Goal: Task Accomplishment & Management: Manage account settings

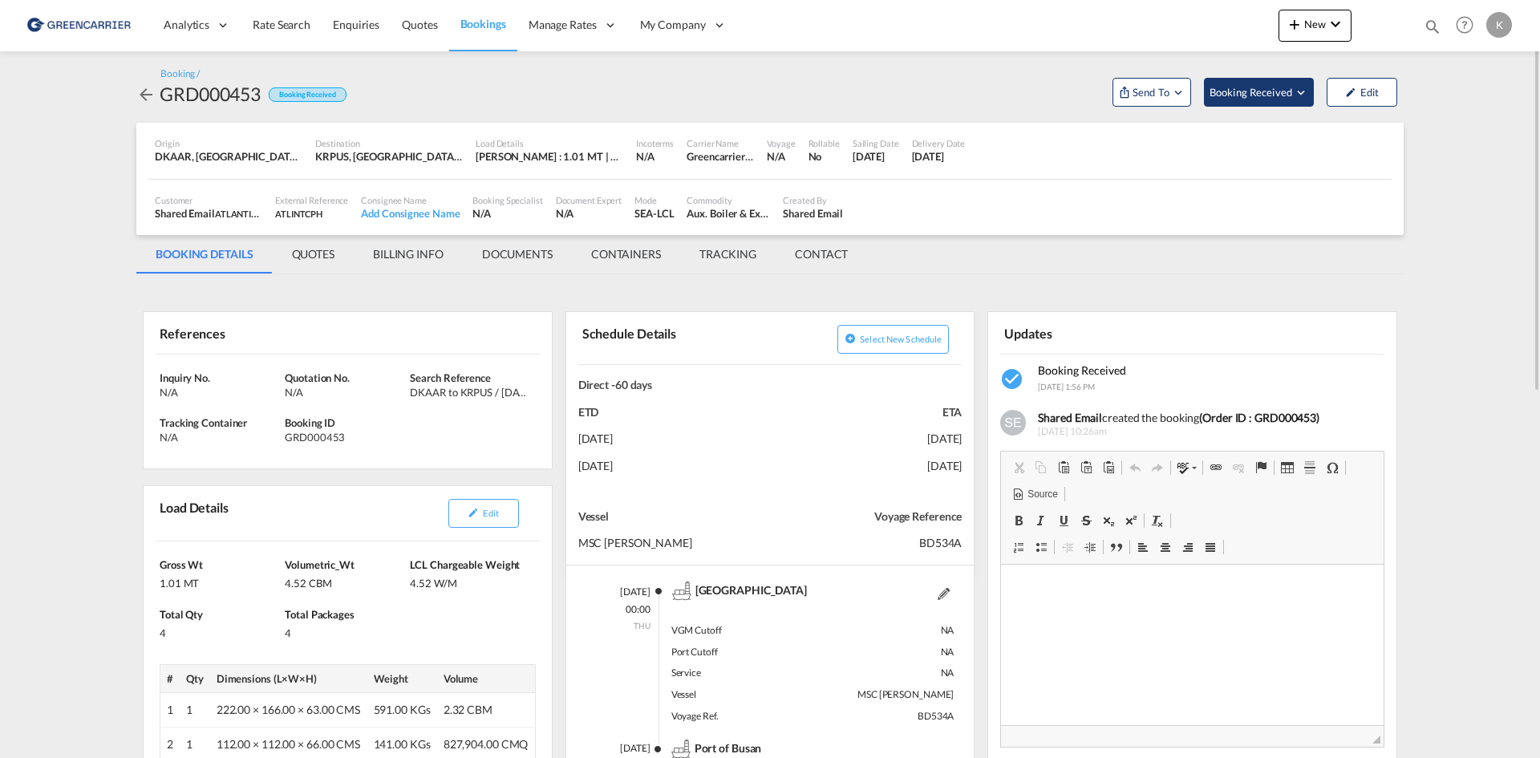
click at [1297, 94] on md-icon "Open demo menu" at bounding box center [1301, 92] width 14 height 14
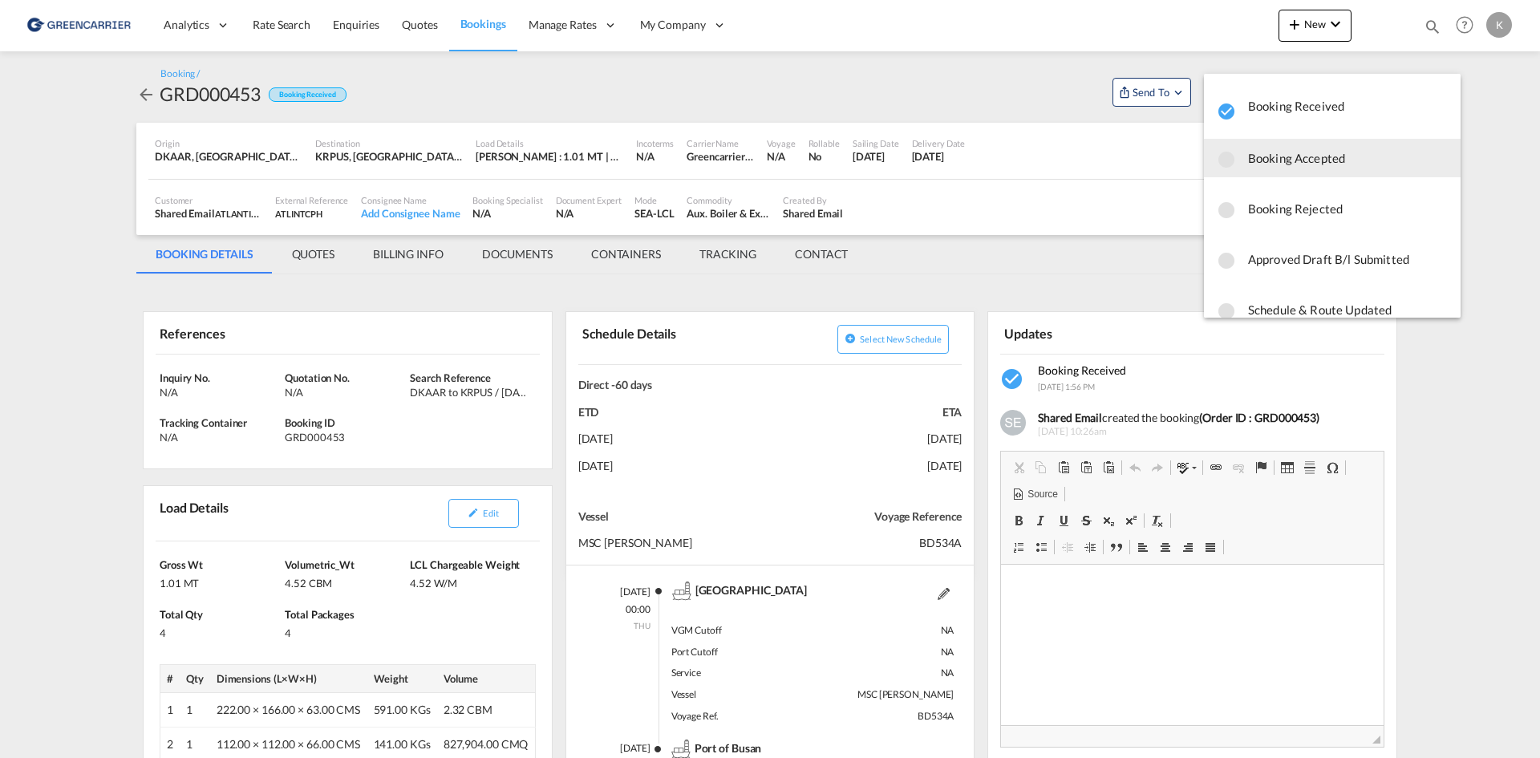
click at [1275, 171] on span "Booking Accepted" at bounding box center [1348, 158] width 200 height 29
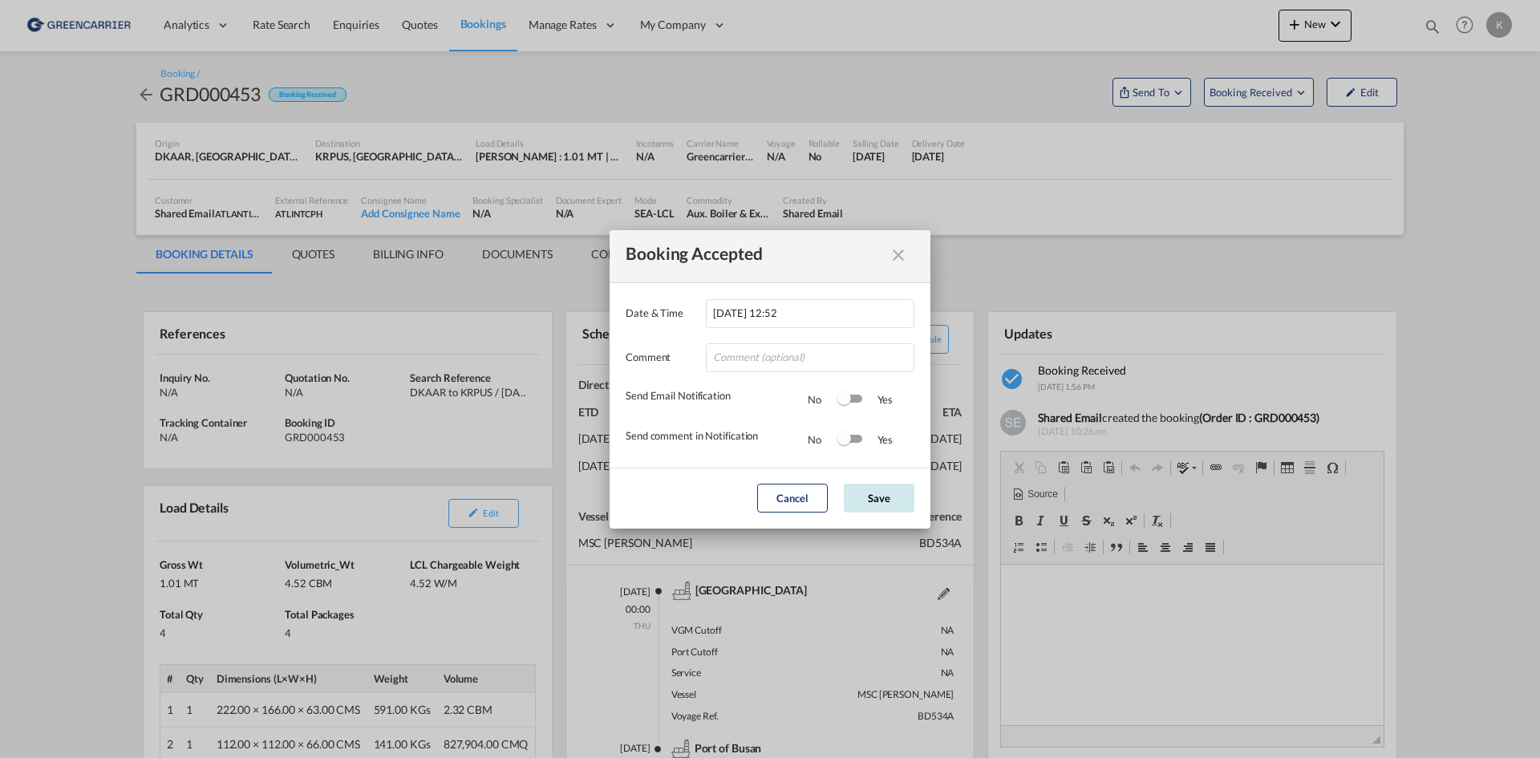
click at [908, 495] on button "Save" at bounding box center [879, 498] width 71 height 29
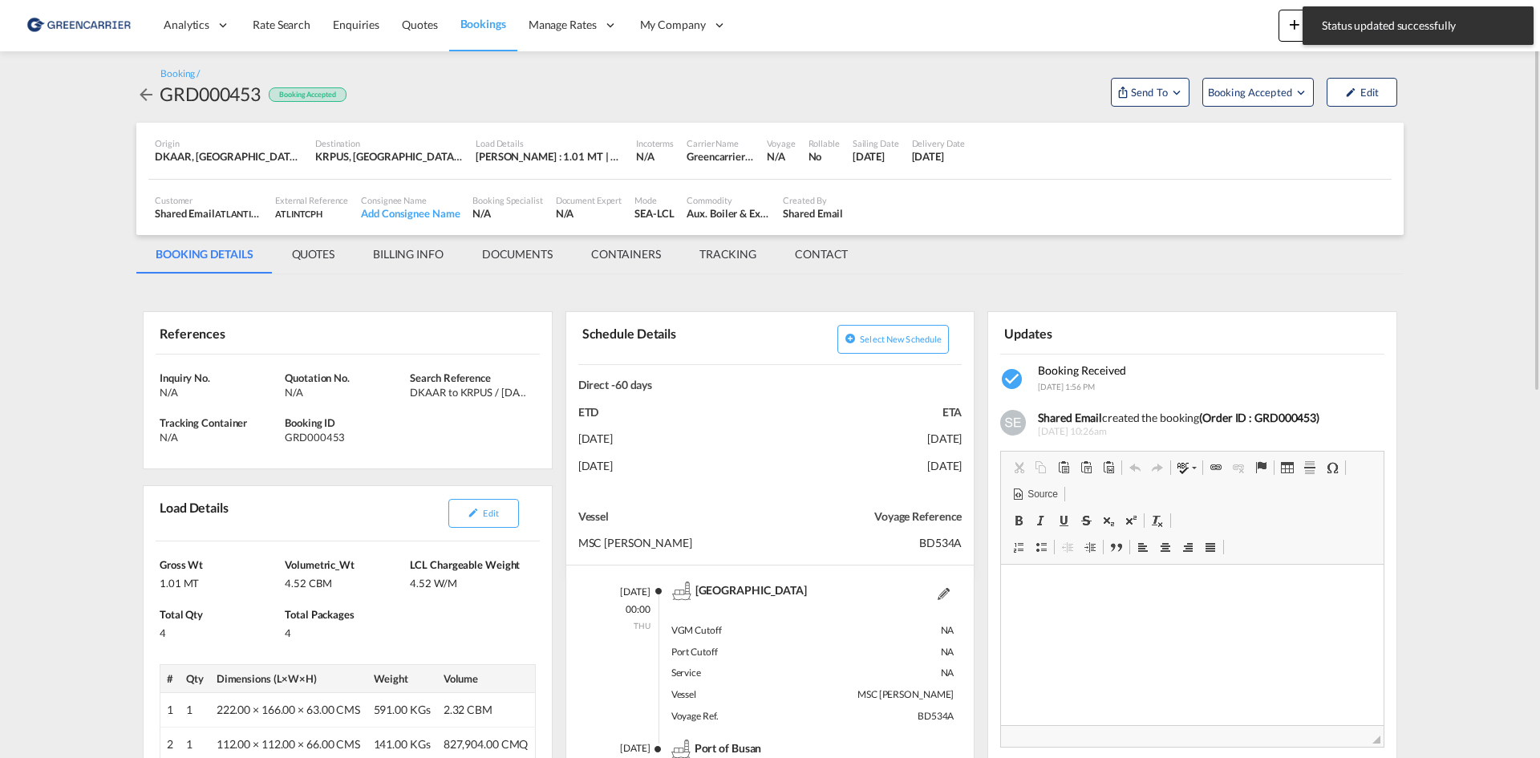
click at [144, 97] on md-icon "icon-arrow-left" at bounding box center [145, 94] width 19 height 19
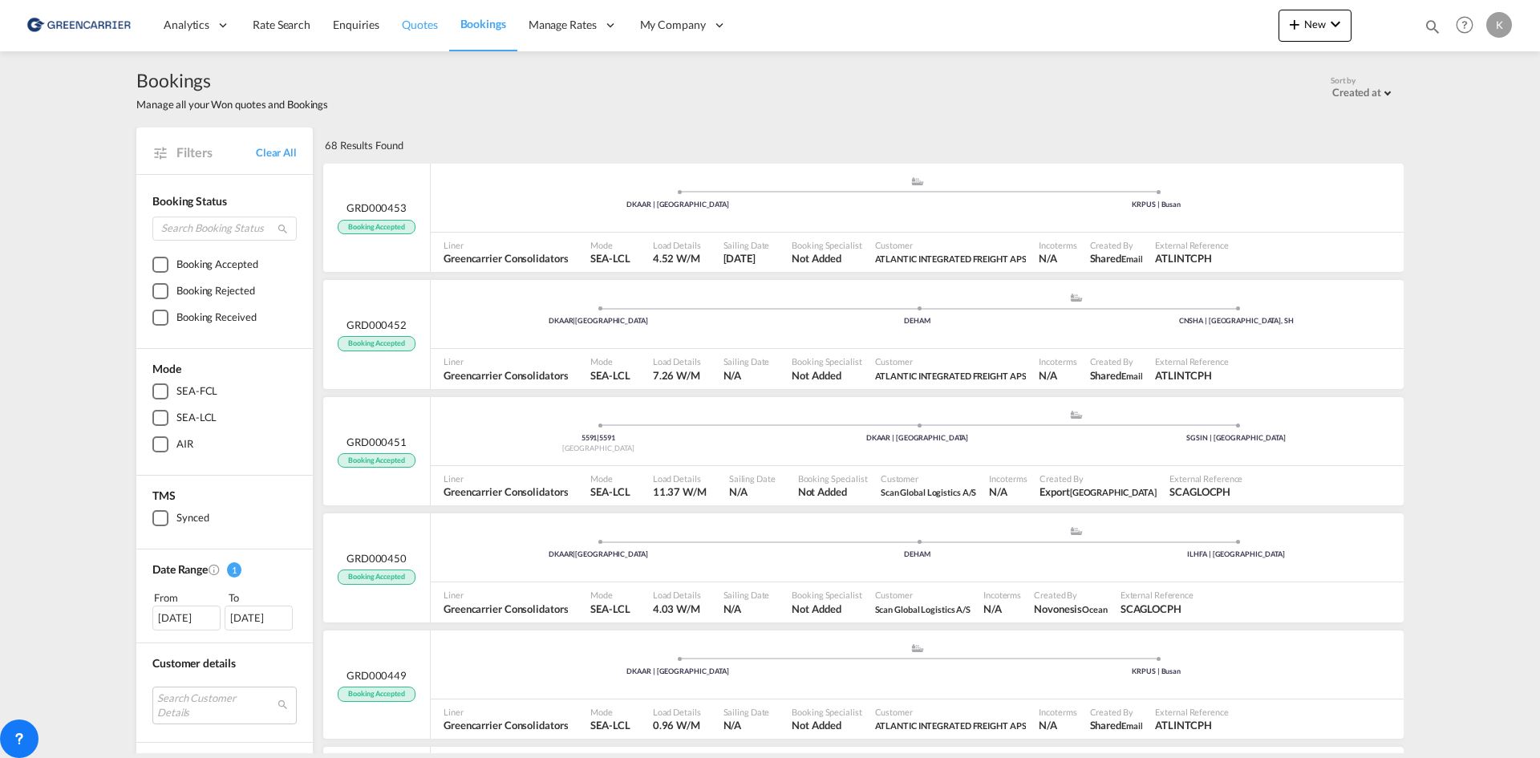
click at [424, 25] on span "Quotes" at bounding box center [419, 25] width 35 height 14
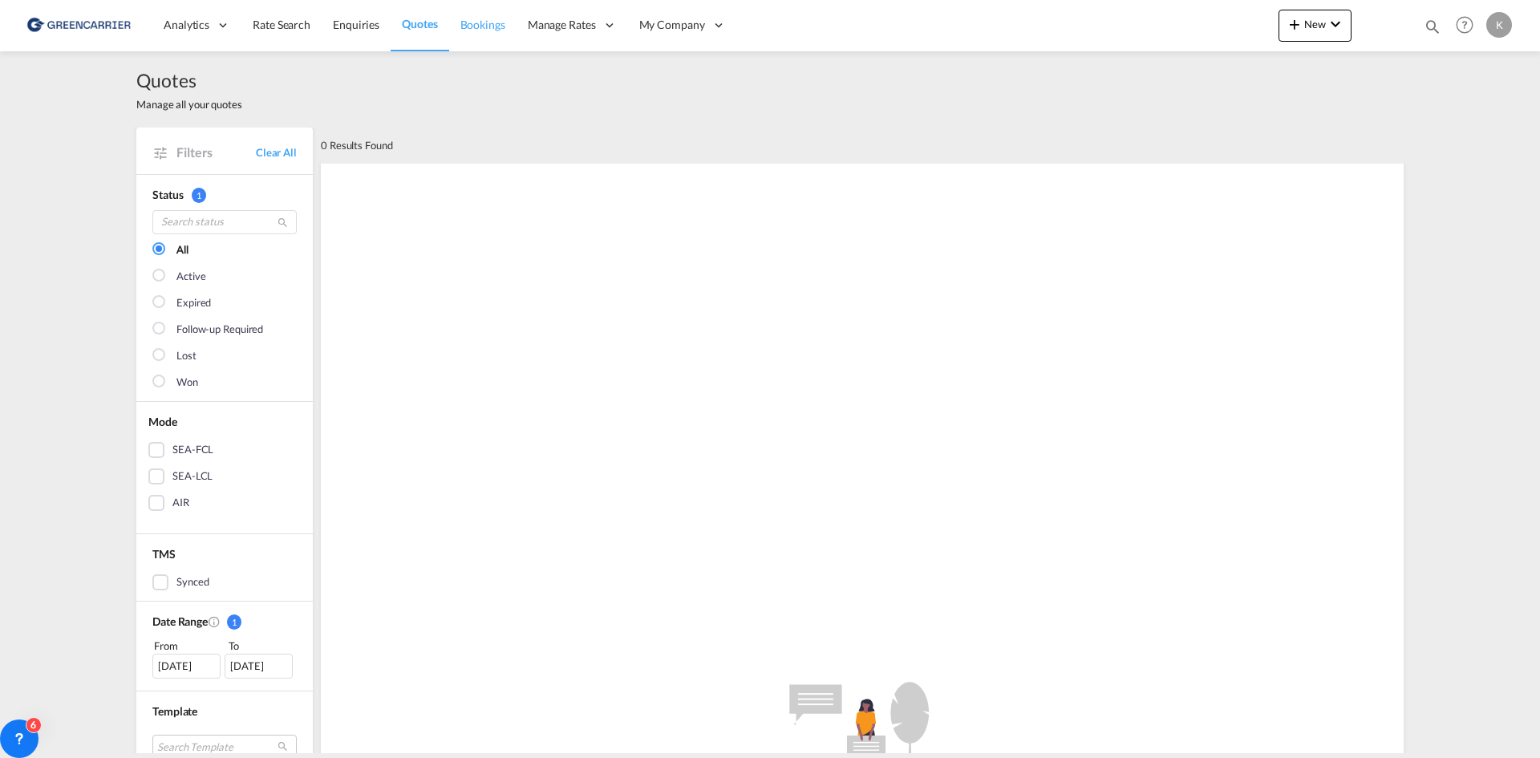
click at [471, 26] on span "Bookings" at bounding box center [482, 25] width 45 height 14
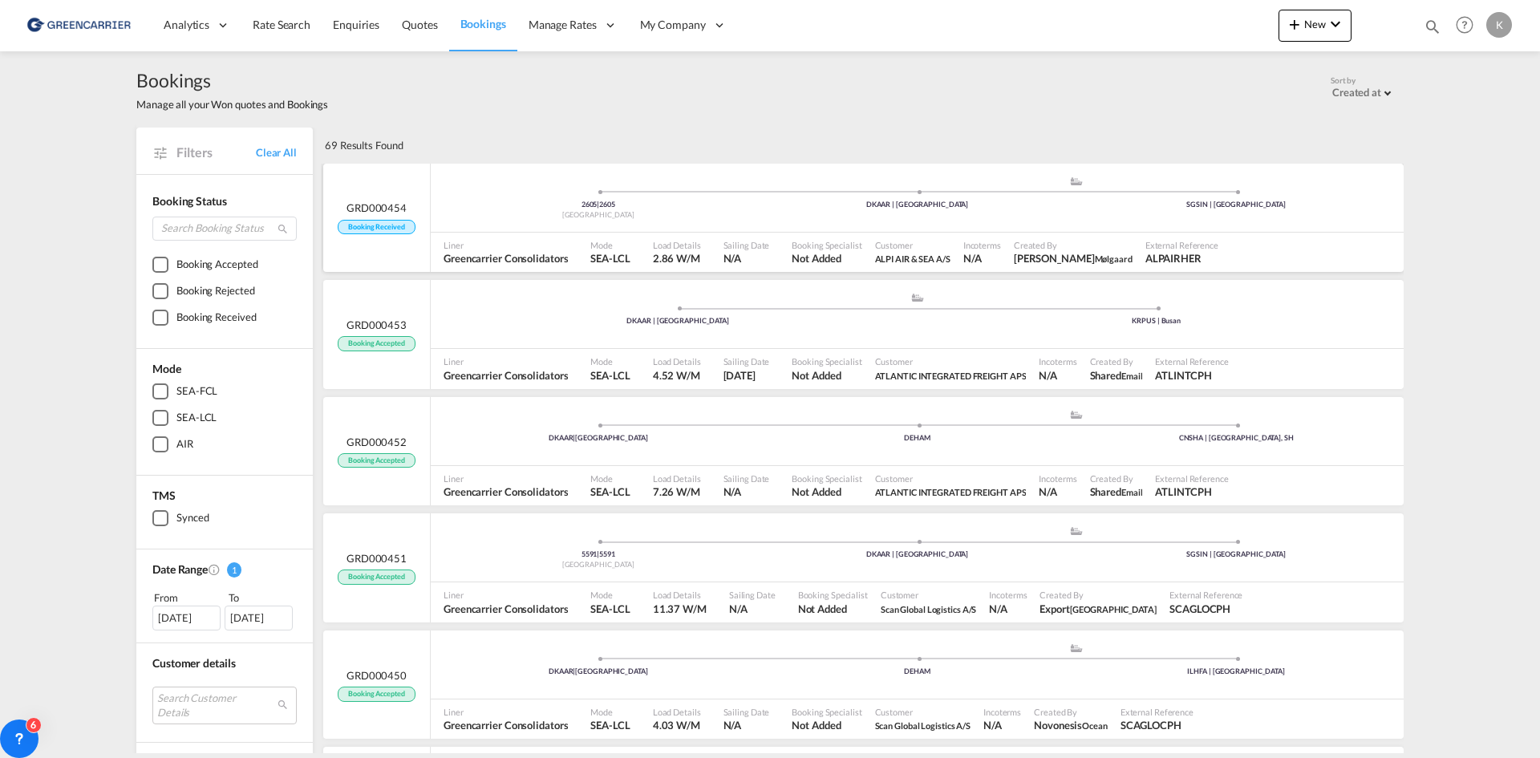
click at [489, 188] on div "2605 | 2605 [GEOGRAPHIC_DATA] .a{fill:#aaa8ad;} .a{fill:#aaa8ad;} DKAAR | [GEOG…" at bounding box center [917, 200] width 973 height 48
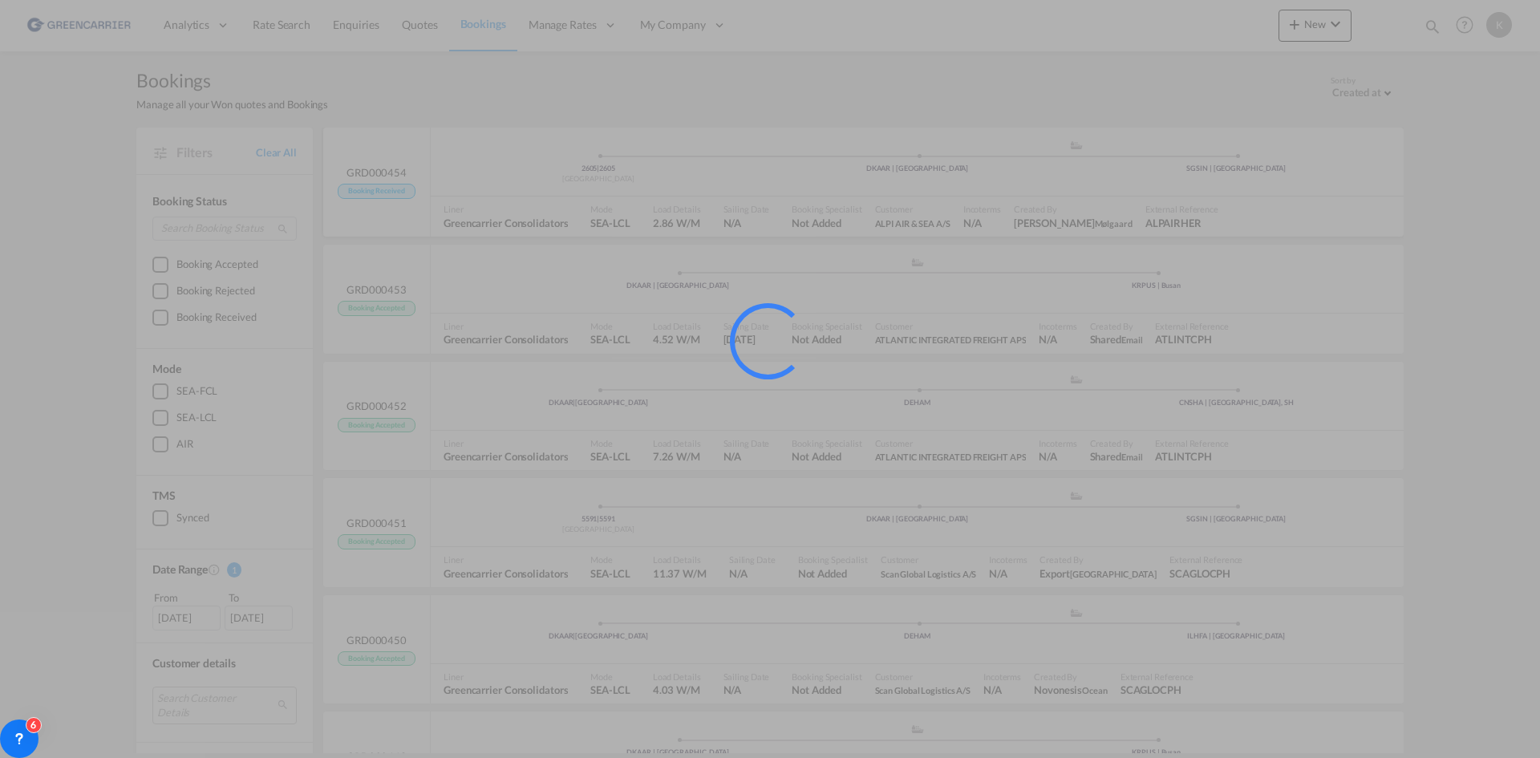
click at [489, 188] on div at bounding box center [770, 379] width 1540 height 758
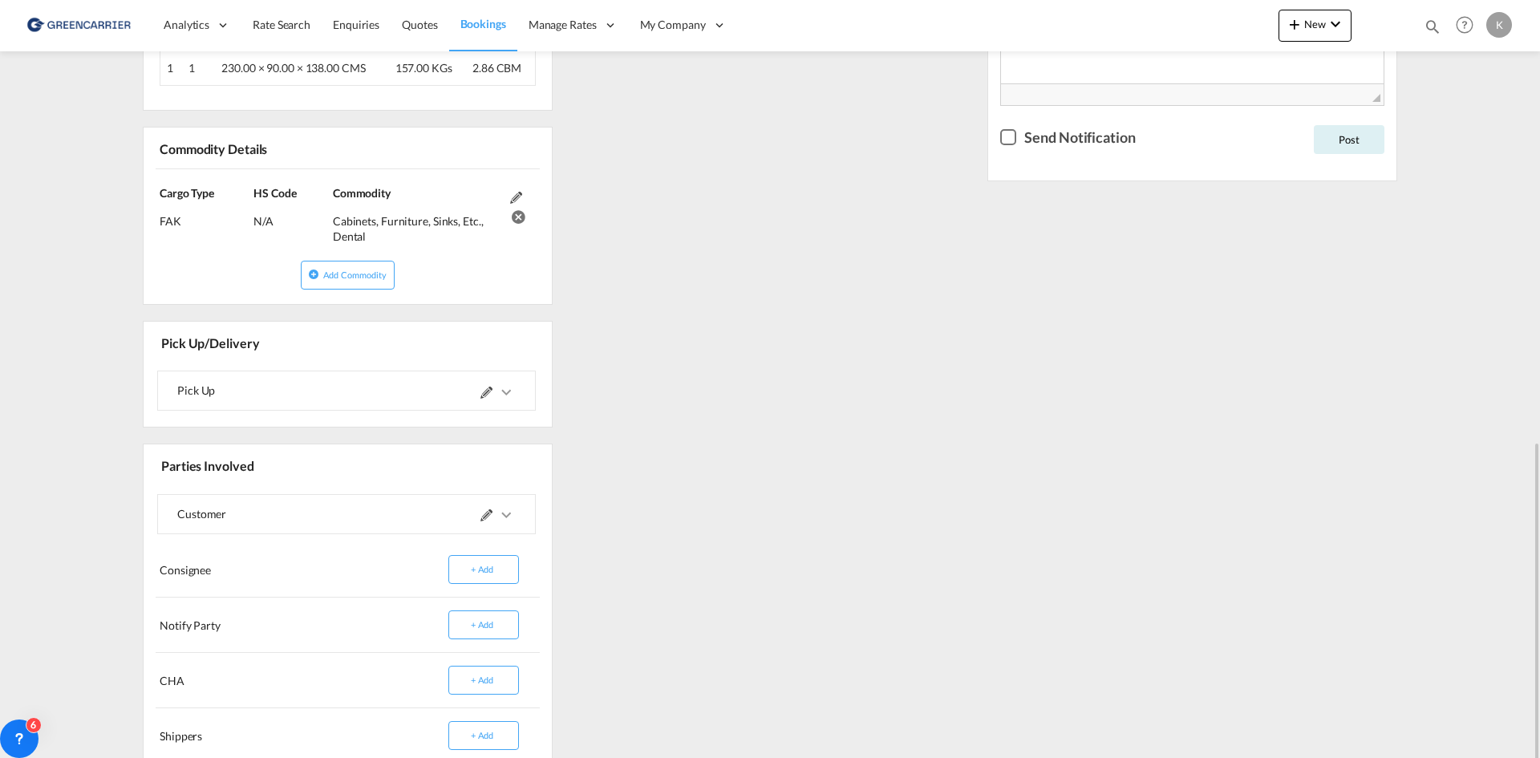
scroll to position [722, 0]
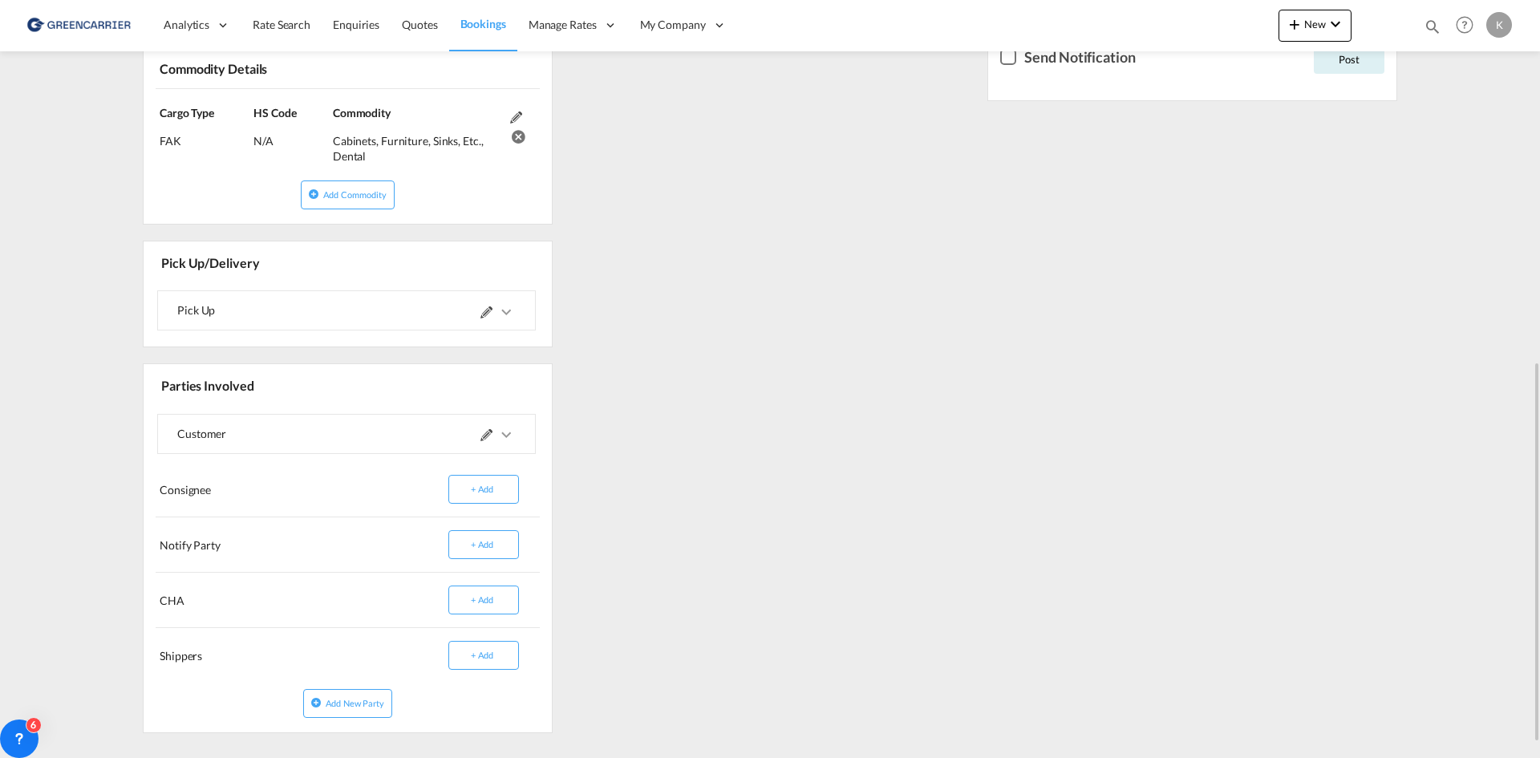
click at [501, 312] on md-icon "icons/ic_keyboard_arrow_right_black_24px.svg" at bounding box center [506, 311] width 19 height 19
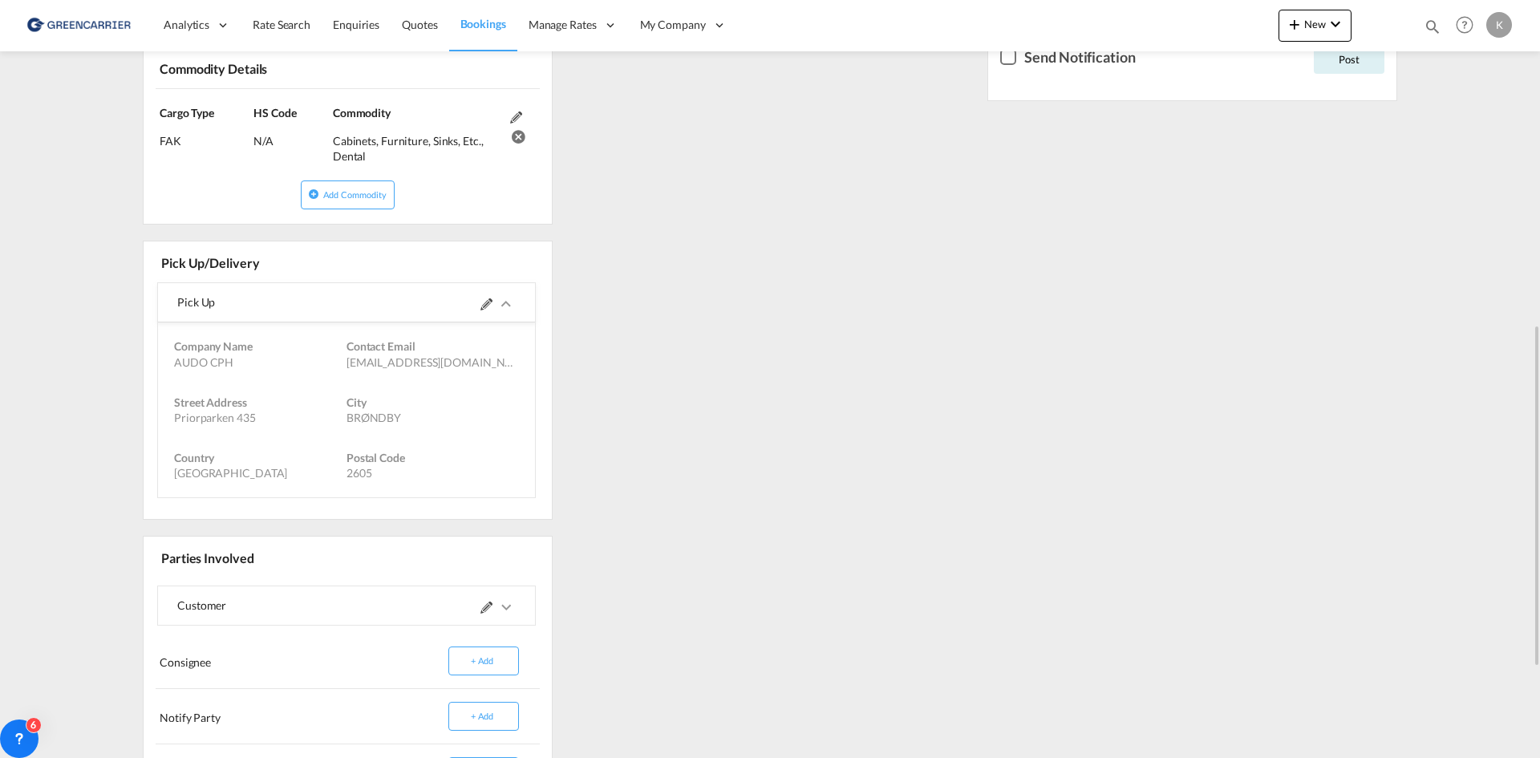
click at [486, 308] on md-icon at bounding box center [486, 304] width 12 height 12
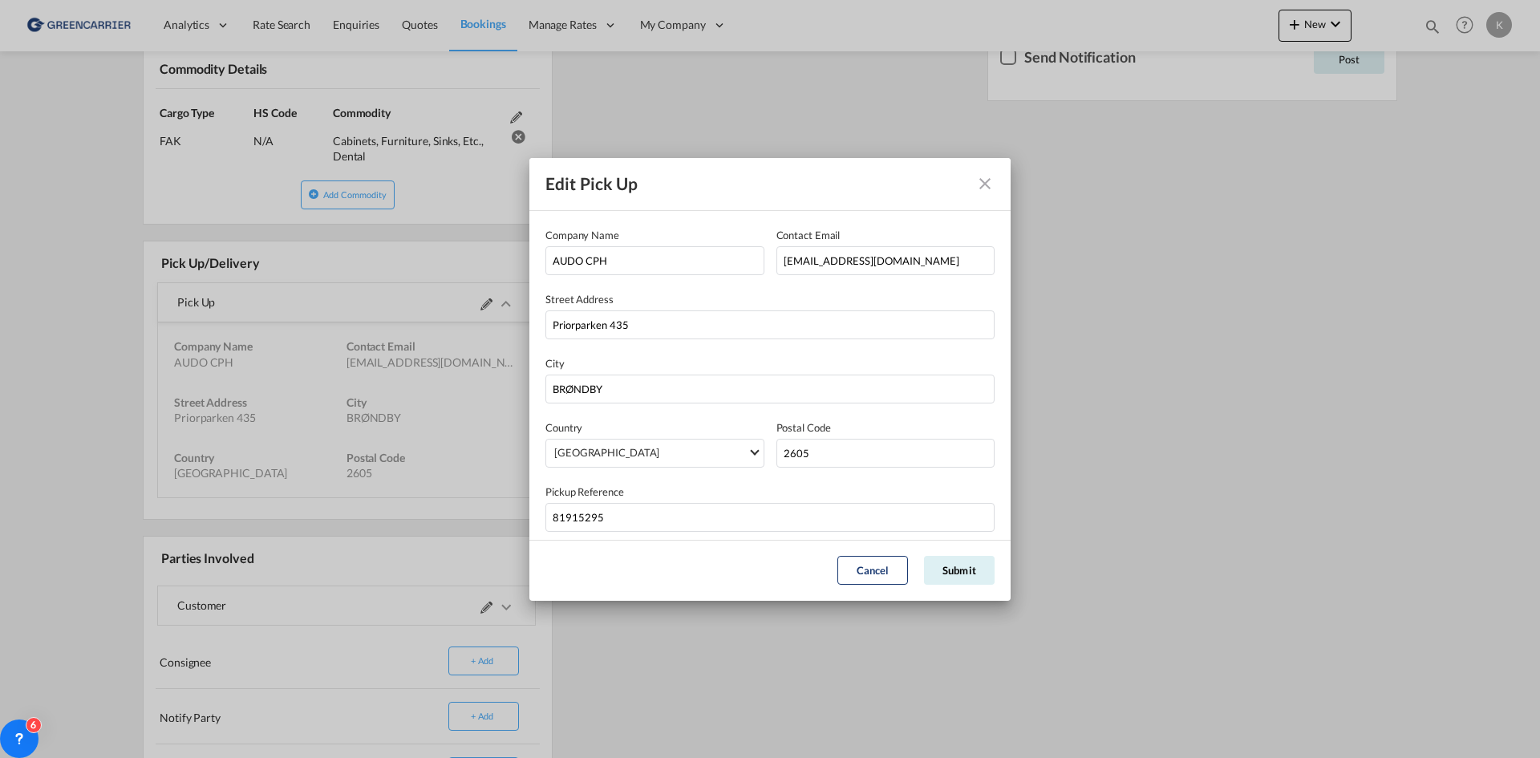
click at [982, 178] on md-icon "Close dialog" at bounding box center [984, 183] width 19 height 19
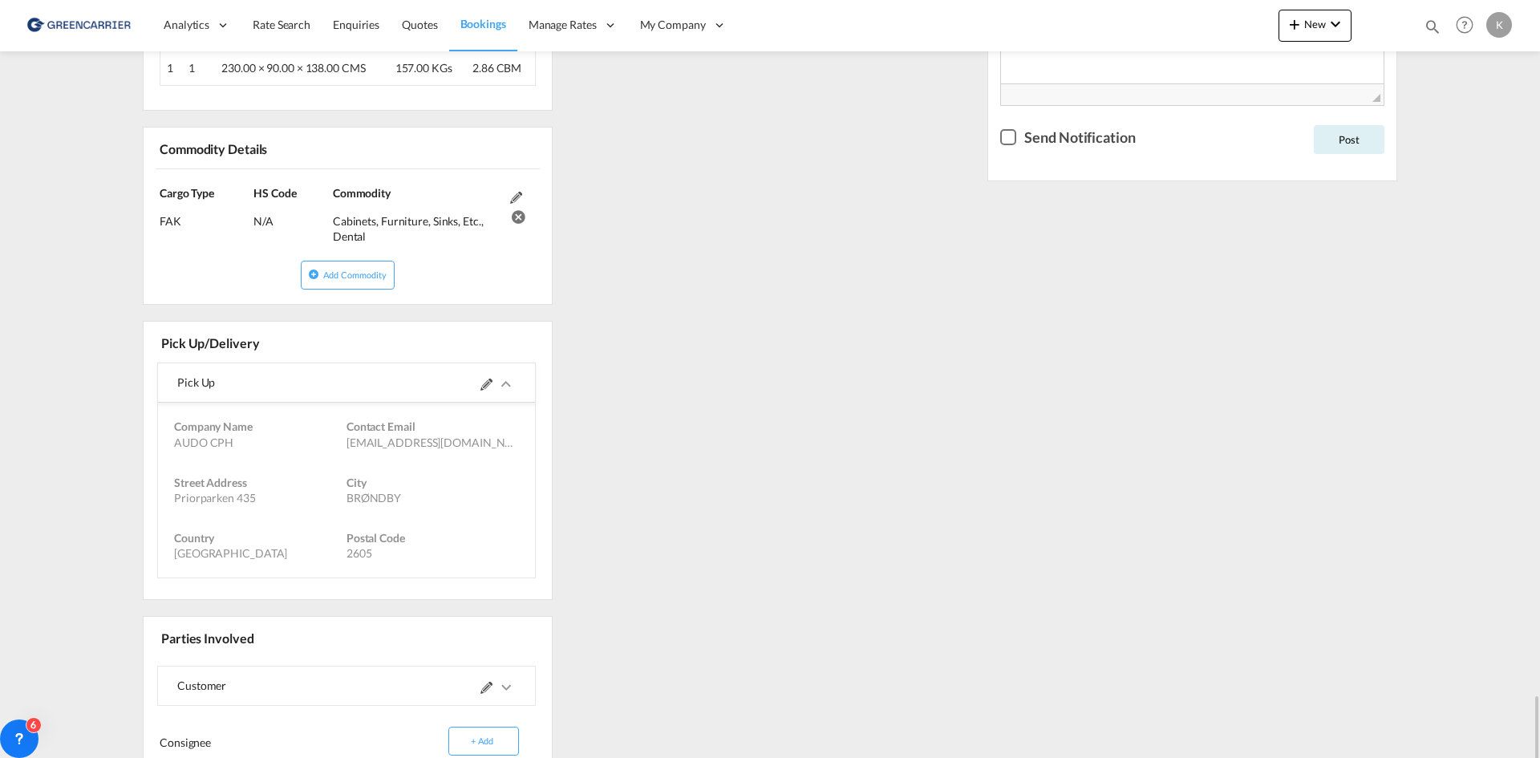
scroll to position [922, 0]
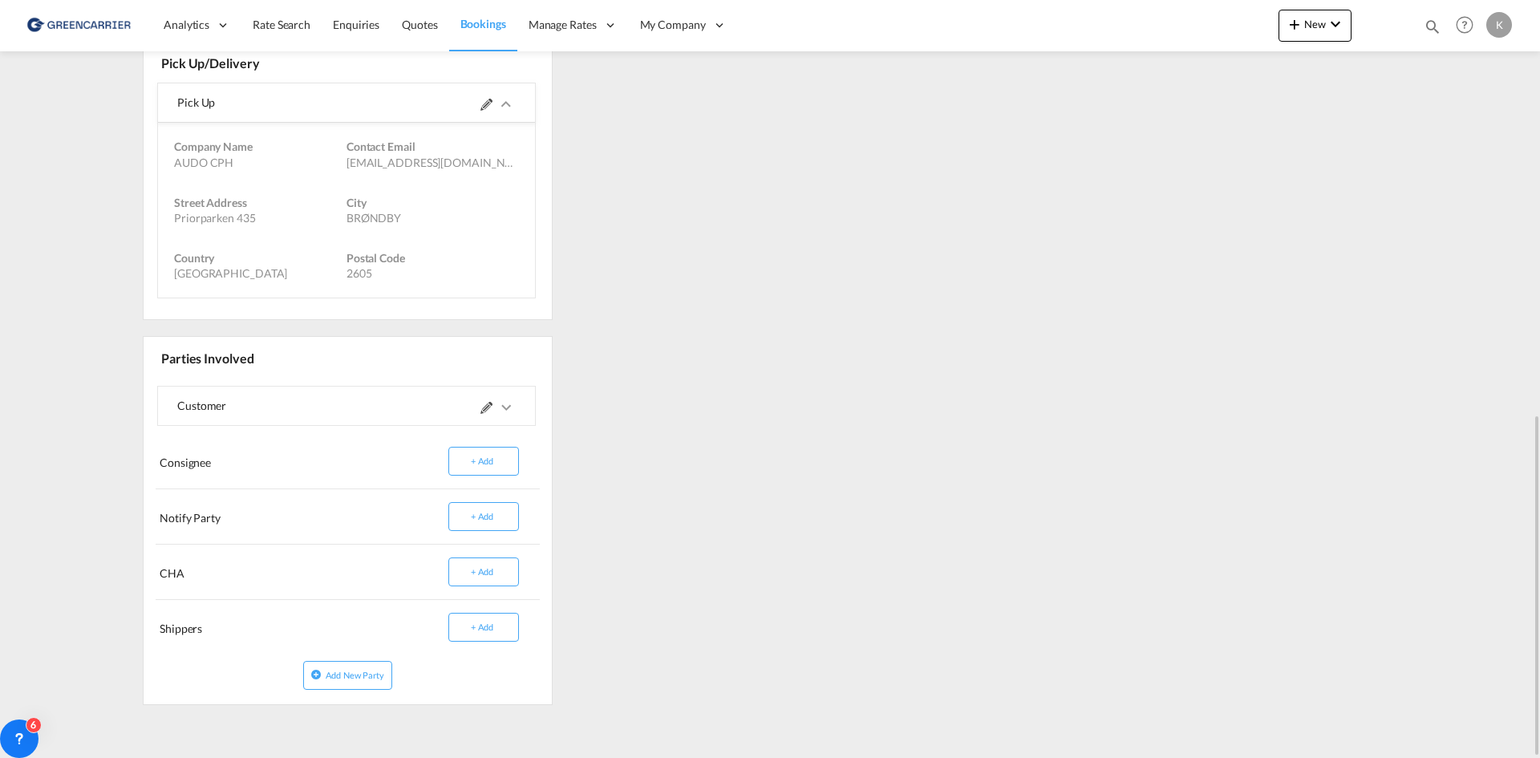
click at [510, 407] on md-icon "icons/ic_keyboard_arrow_right_black_24px.svg" at bounding box center [506, 407] width 19 height 19
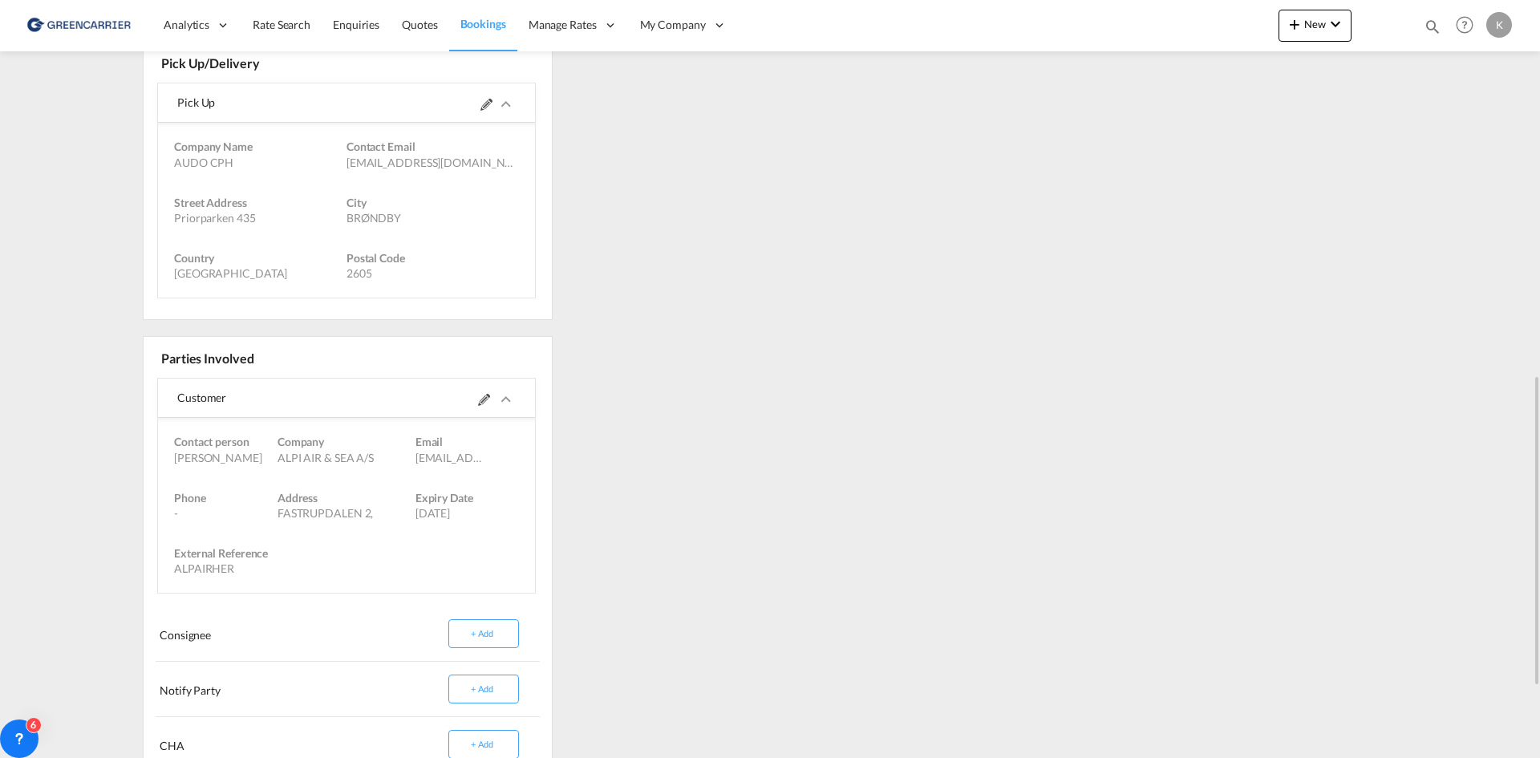
click at [510, 407] on md-icon "icons/ic_keyboard_arrow_right_black_24px.svg" at bounding box center [506, 399] width 19 height 19
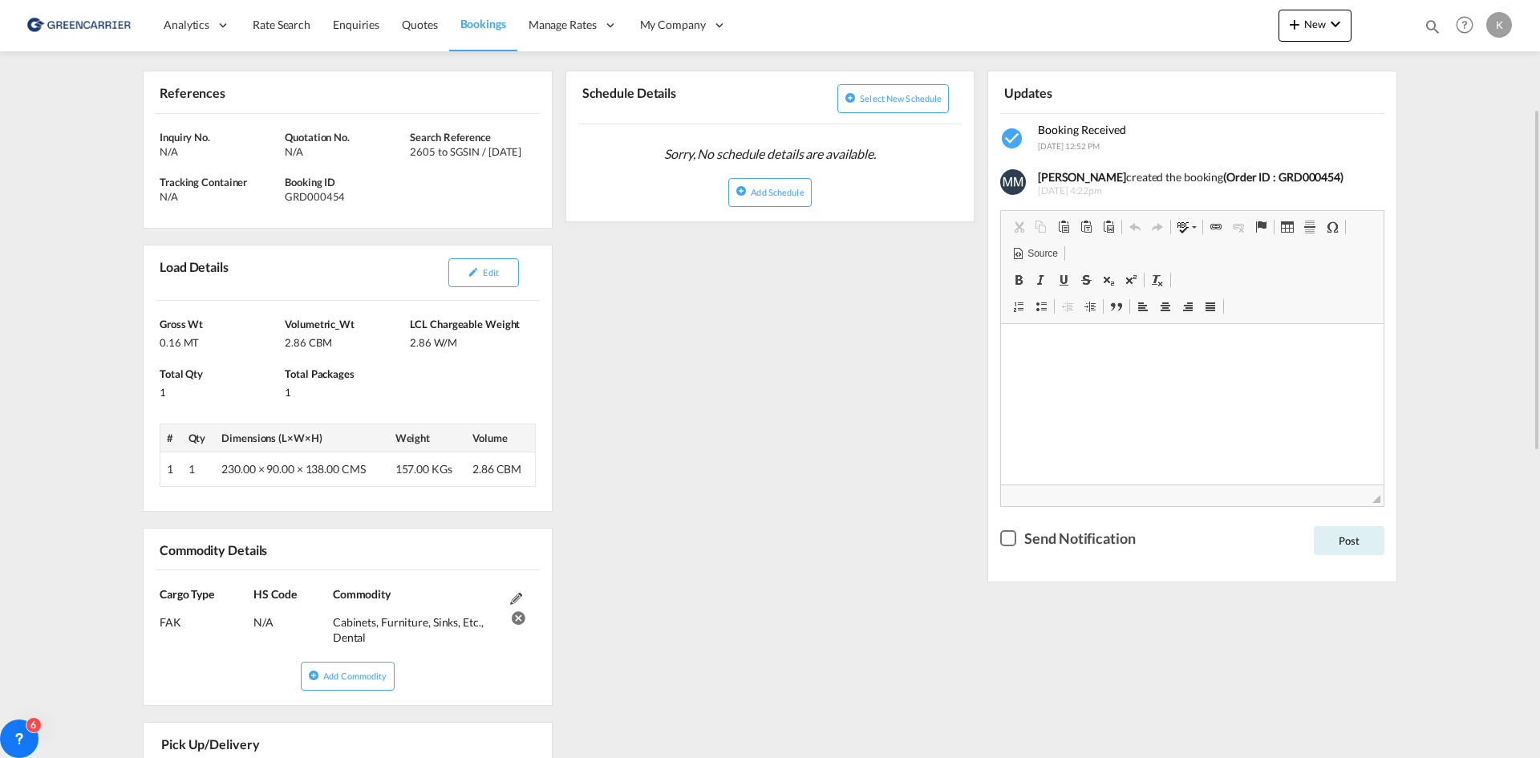
scroll to position [401, 0]
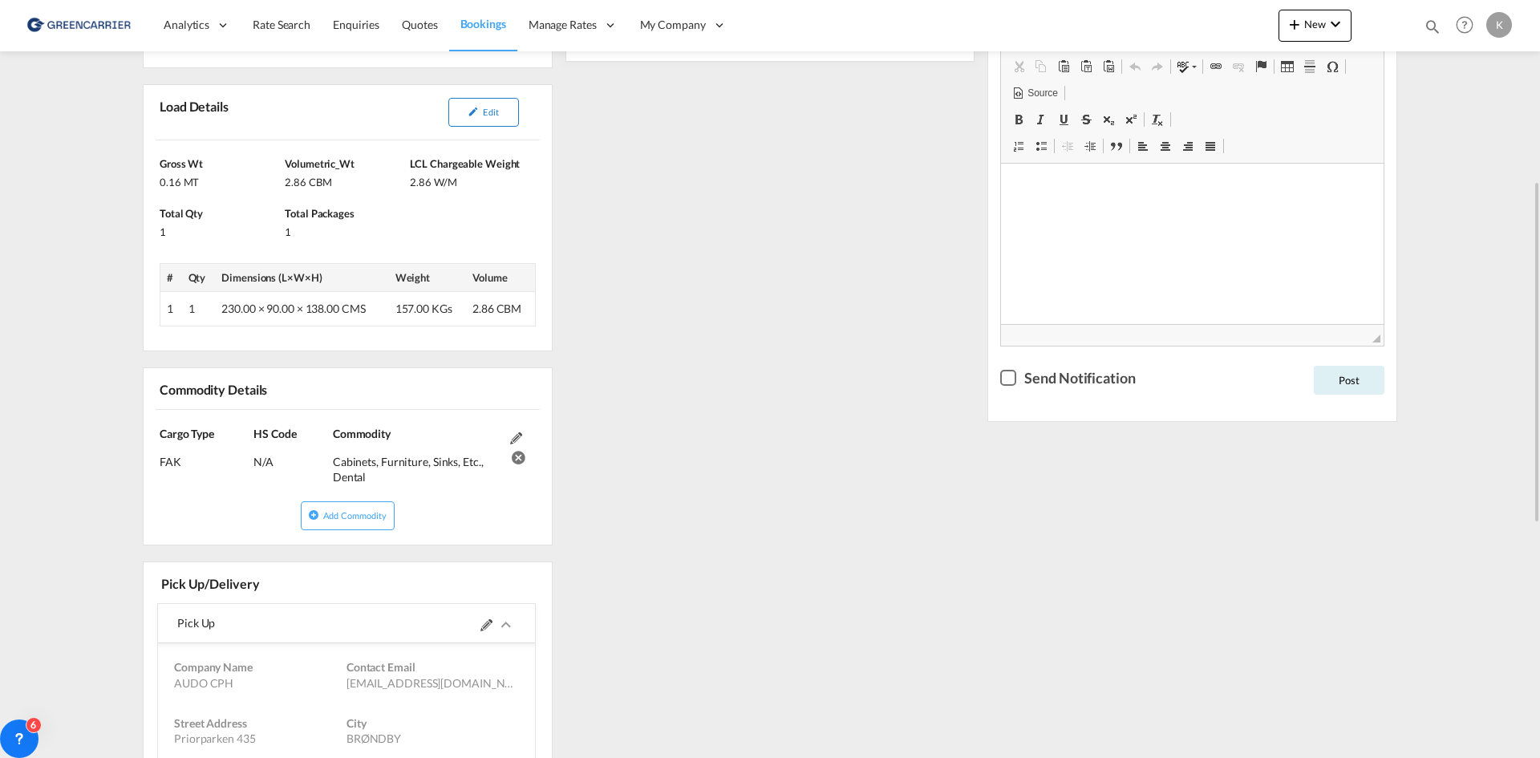
click at [495, 117] on span "Edit" at bounding box center [490, 112] width 15 height 10
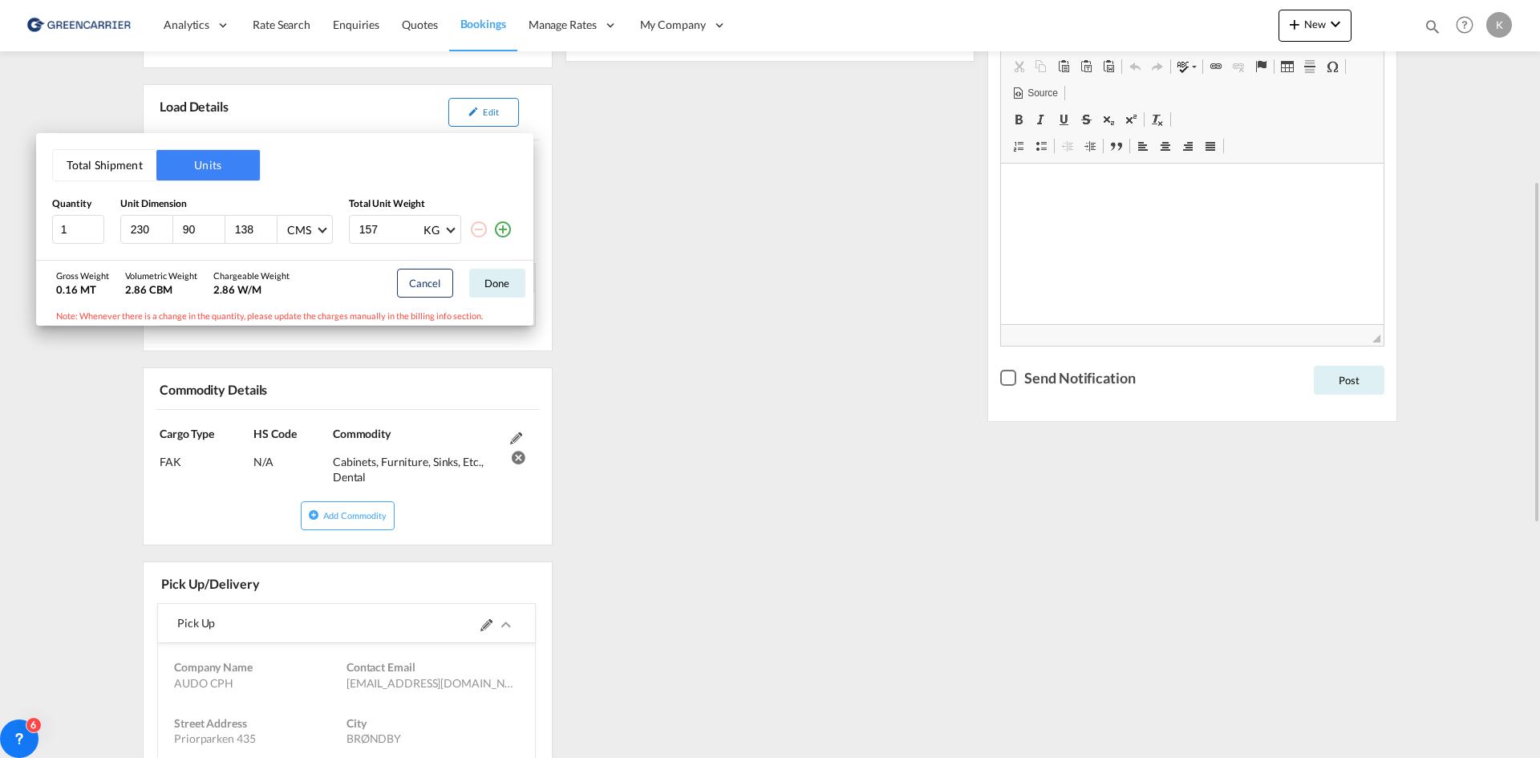
click at [495, 117] on div "Total Shipment Units Quantity Unit Dimension Total Unit Weight 1 230 90 138 CMS…" at bounding box center [770, 379] width 1540 height 758
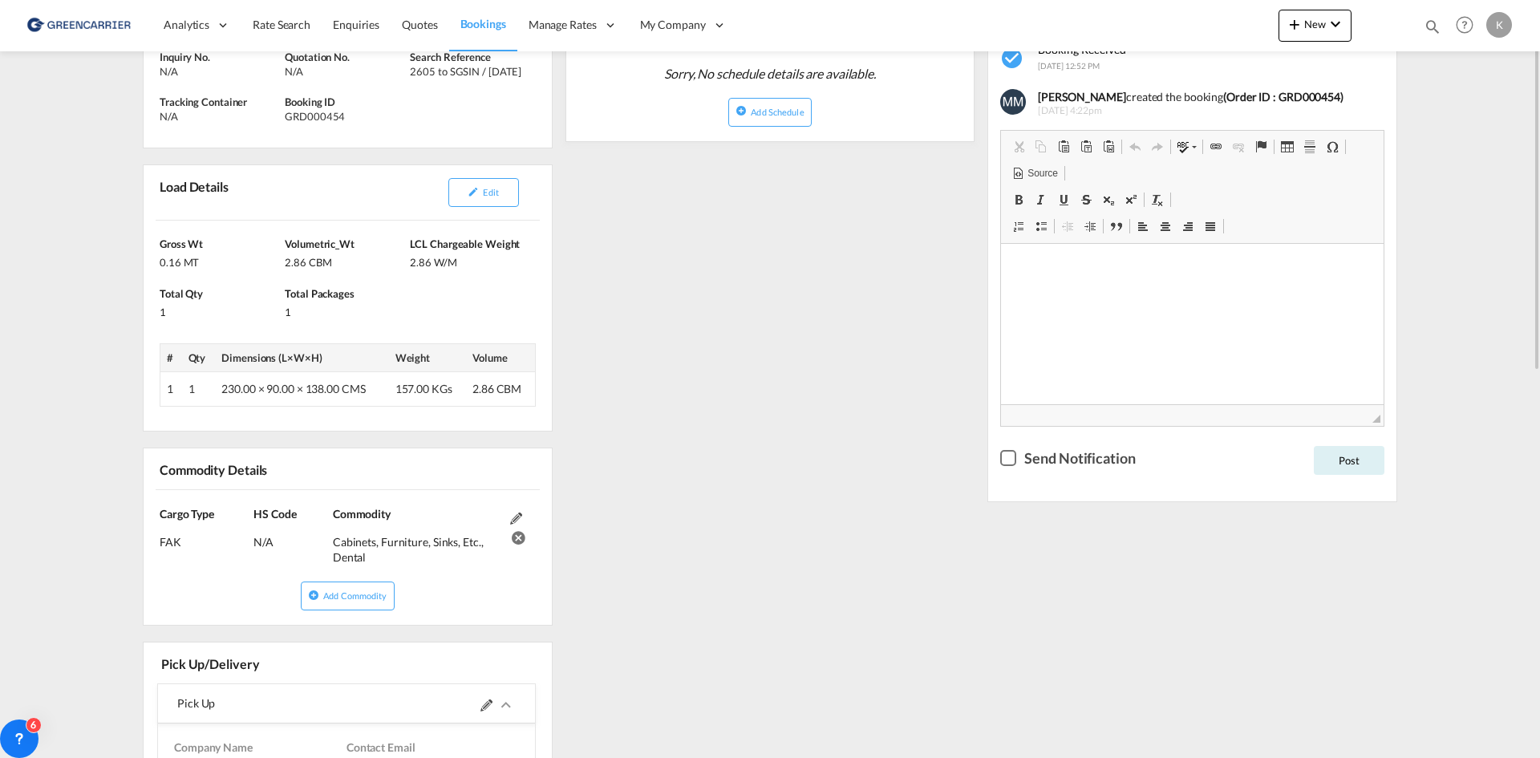
scroll to position [241, 0]
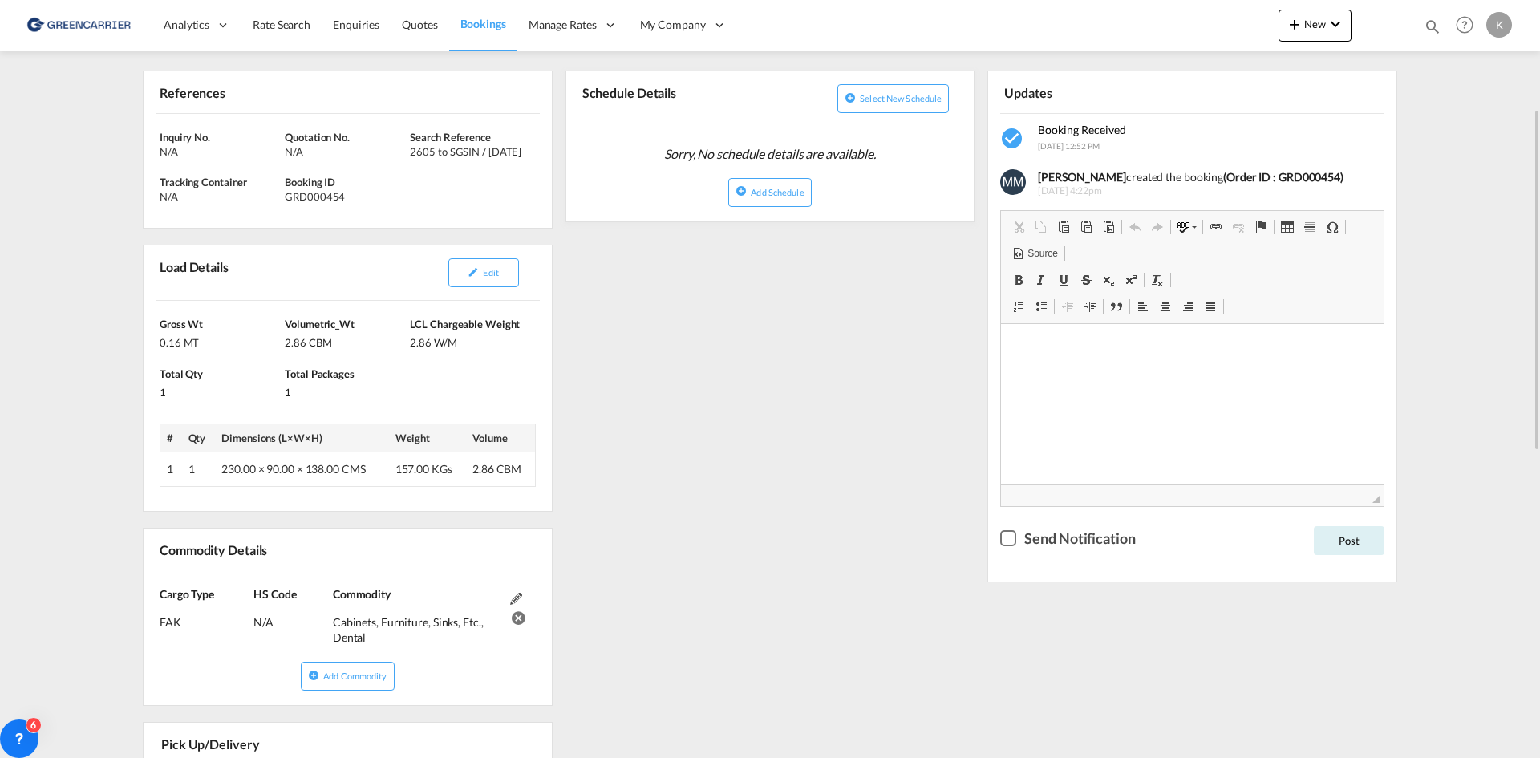
click at [329, 201] on div "GRD000454" at bounding box center [345, 196] width 121 height 14
copy div "GRD000454"
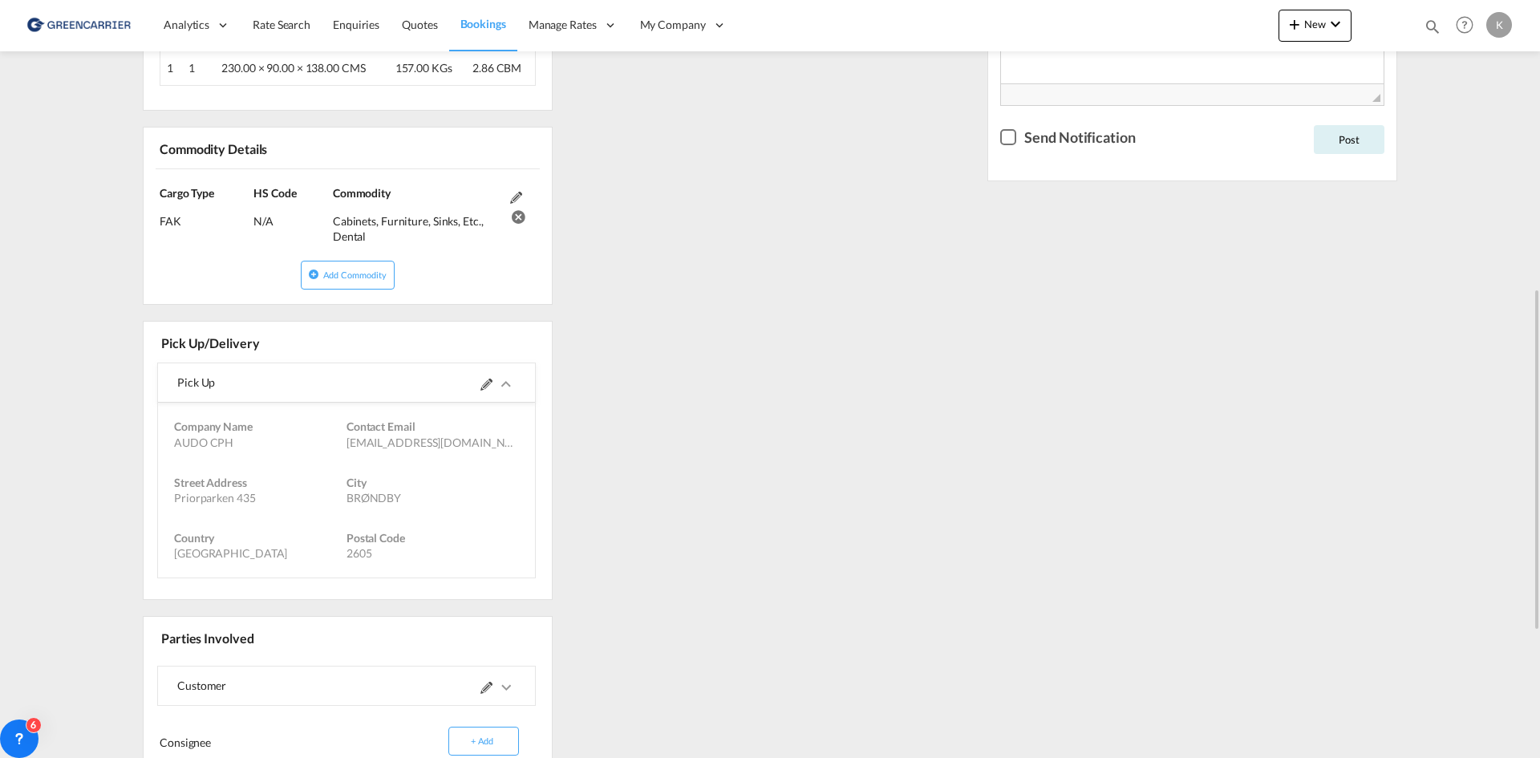
click at [483, 380] on md-icon at bounding box center [486, 385] width 12 height 12
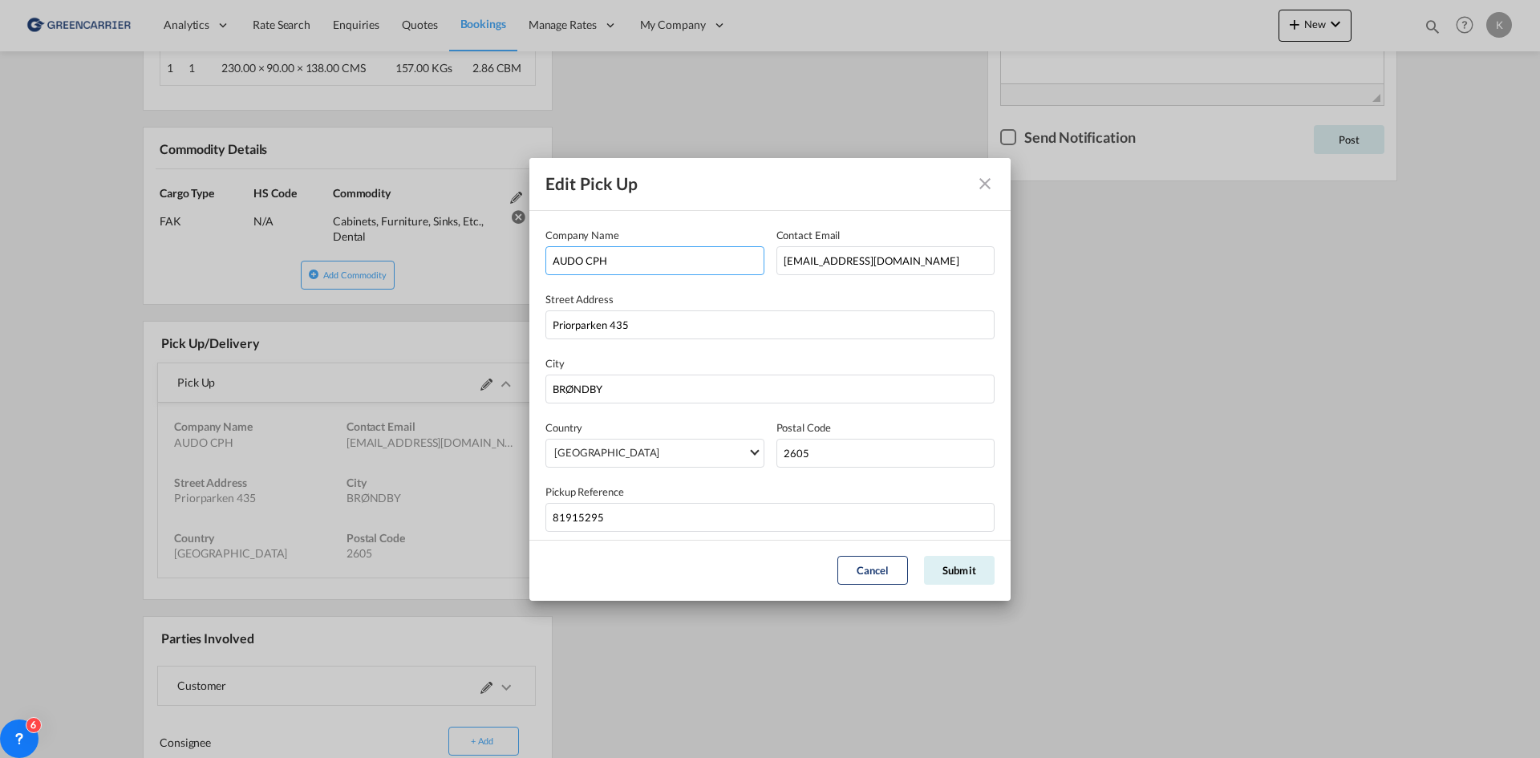
drag, startPoint x: 638, startPoint y: 257, endPoint x: 404, endPoint y: 248, distance: 234.4
click at [404, 248] on div "Edit Pick Up Company Name AUDO CPH Contact Email [EMAIL_ADDRESS][DOMAIN_NAME] S…" at bounding box center [770, 379] width 1540 height 758
drag, startPoint x: 666, startPoint y: 322, endPoint x: 401, endPoint y: 296, distance: 266.0
click at [404, 296] on div "Edit Pick Up Company Name AUDO CPH Contact Email [EMAIL_ADDRESS][DOMAIN_NAME] S…" at bounding box center [770, 379] width 1540 height 758
drag, startPoint x: 854, startPoint y: 455, endPoint x: 642, endPoint y: 445, distance: 212.0
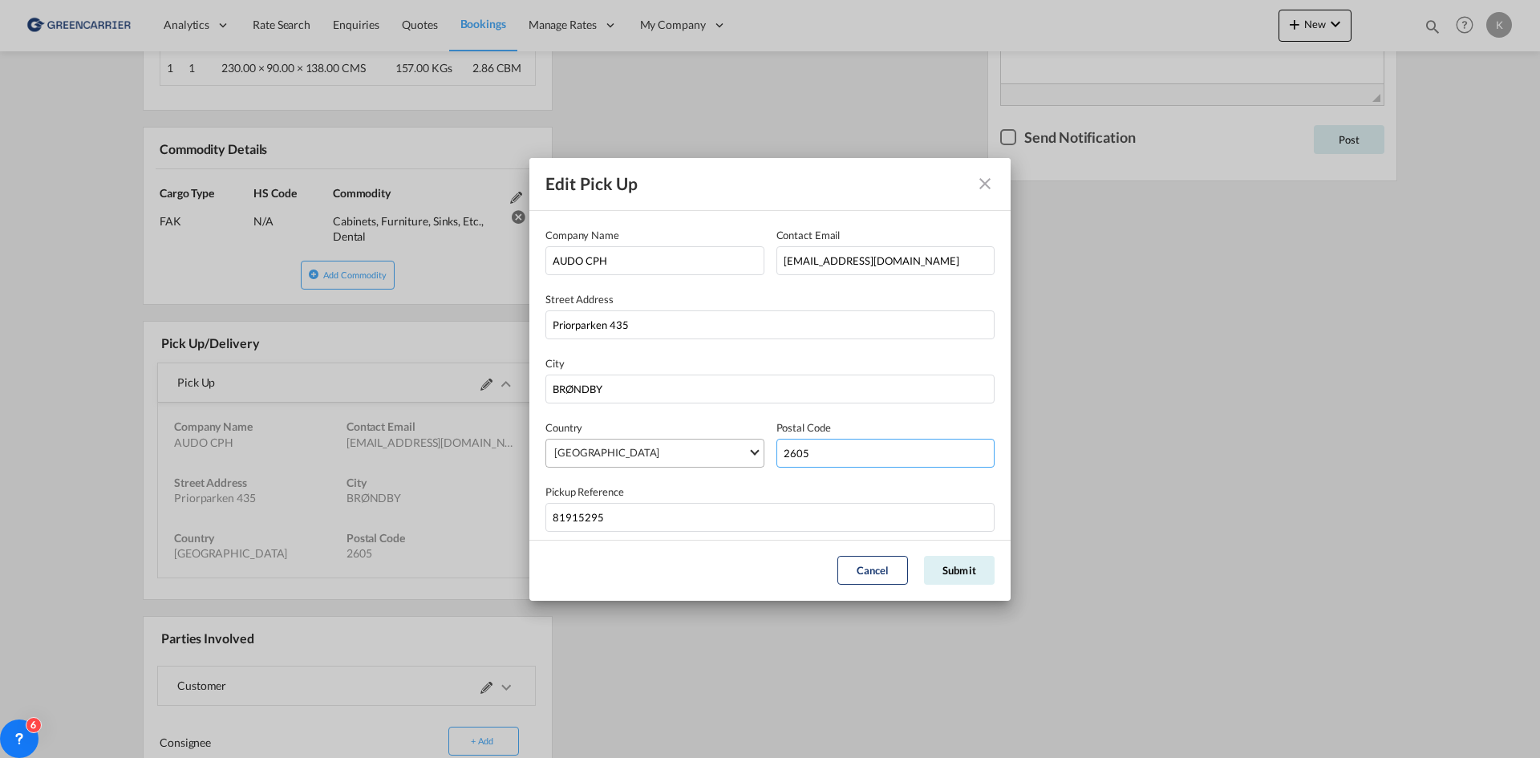
click at [656, 448] on div "Country [GEOGRAPHIC_DATA] [GEOGRAPHIC_DATA] [GEOGRAPHIC_DATA] [GEOGRAPHIC_DATA]…" at bounding box center [769, 444] width 449 height 48
click at [595, 518] on input "81915295" at bounding box center [769, 517] width 449 height 29
click at [874, 574] on button "Cancel" at bounding box center [872, 570] width 71 height 29
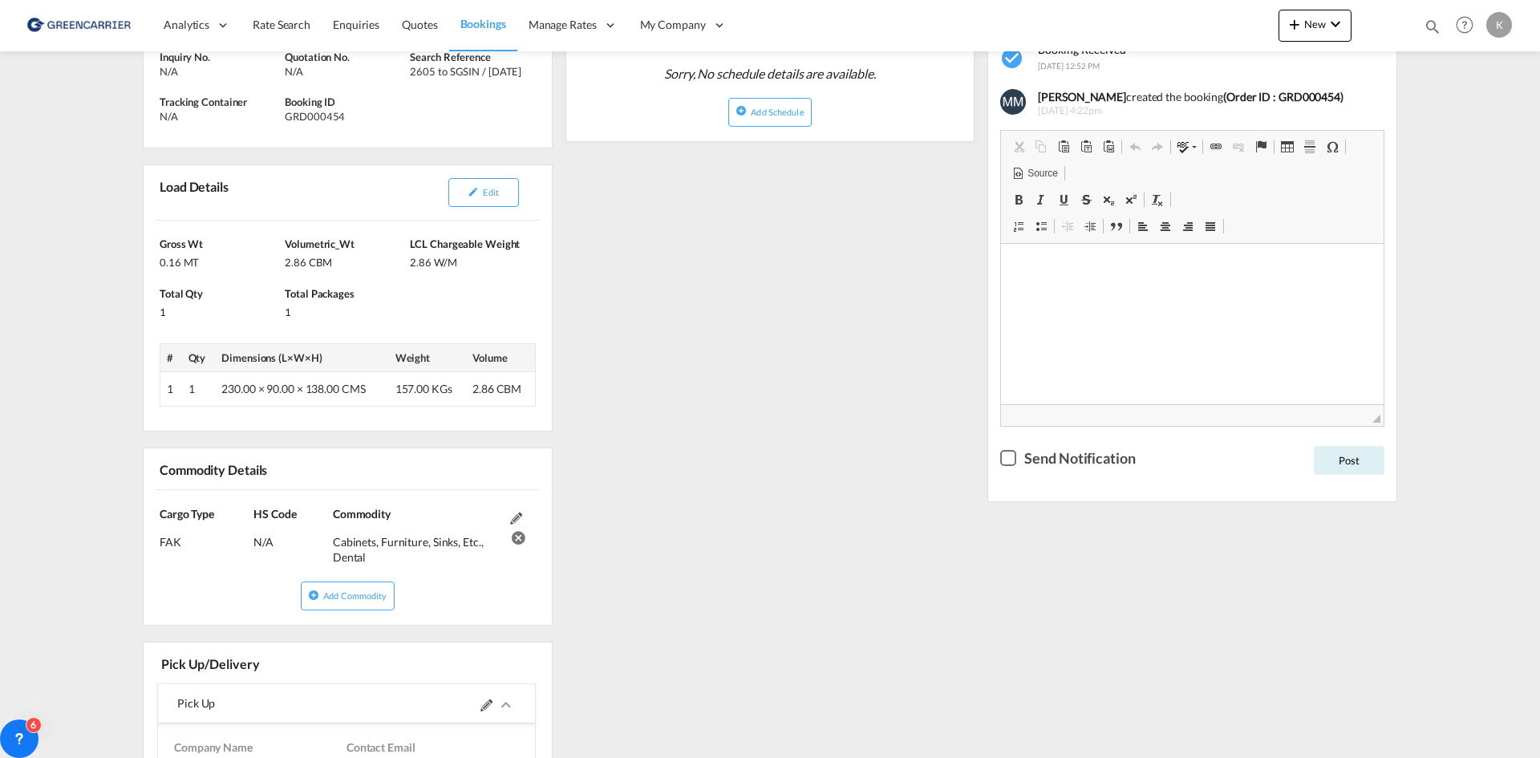
scroll to position [0, 0]
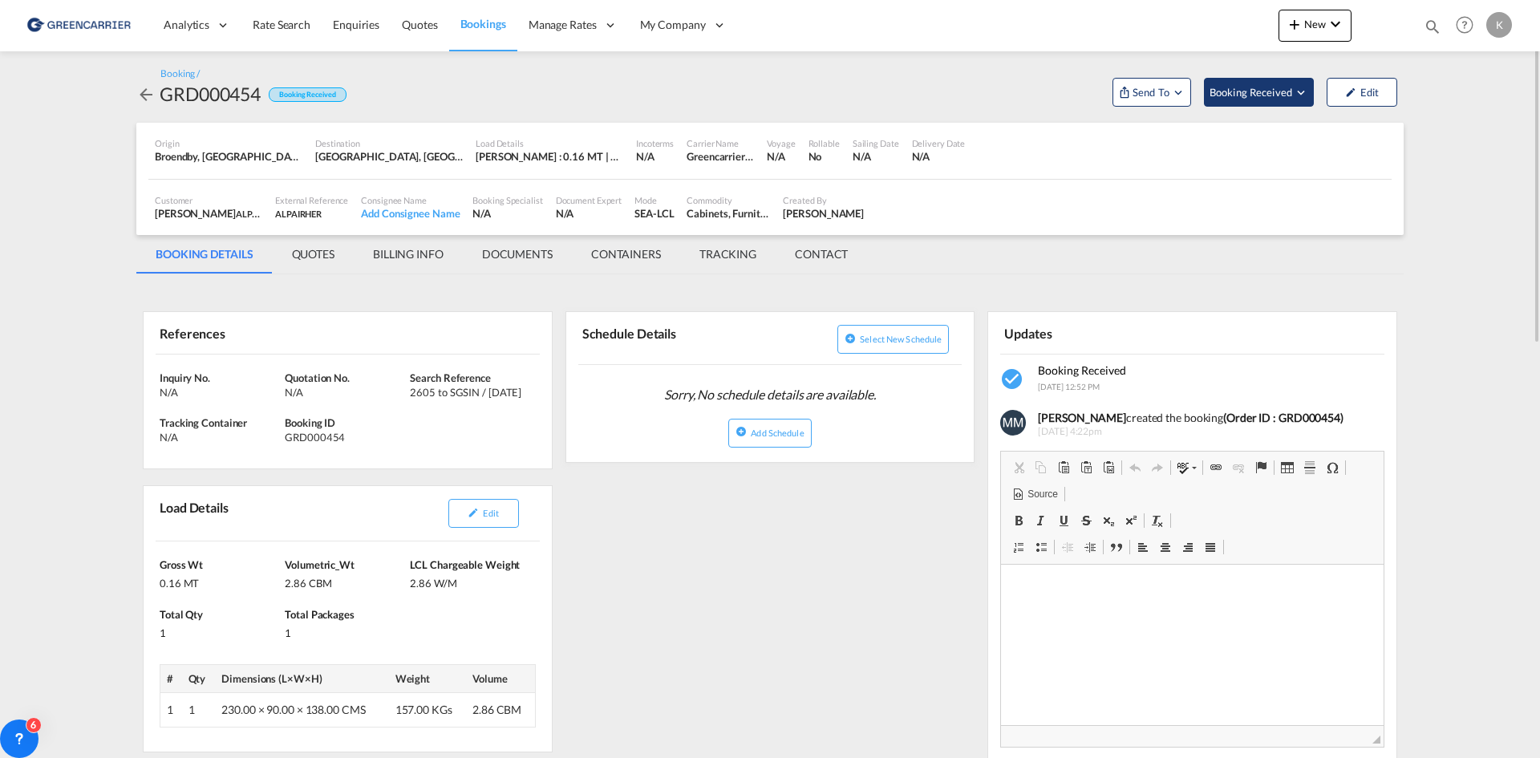
click at [1277, 101] on button "Booking Received" at bounding box center [1259, 92] width 110 height 29
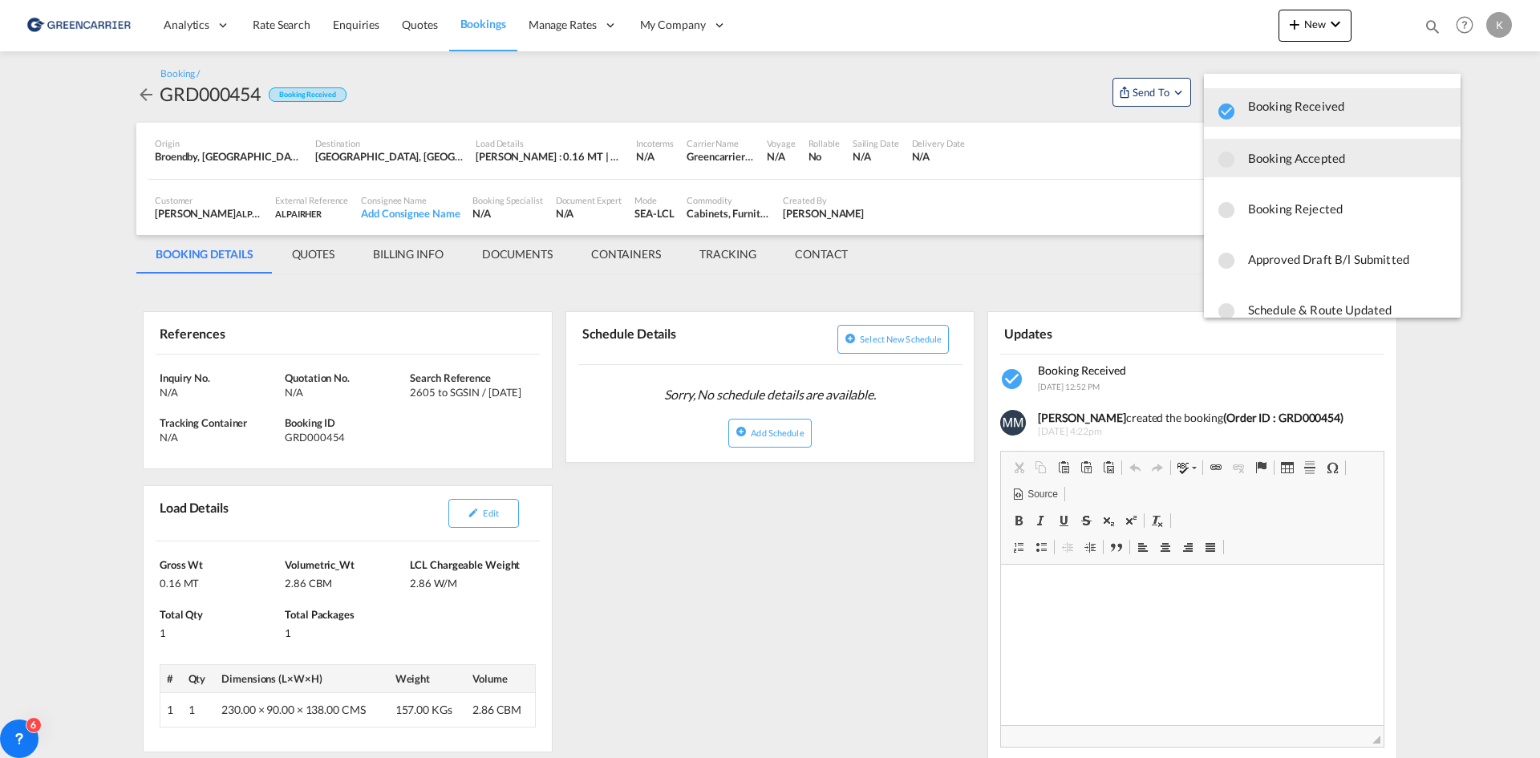
click at [1263, 160] on span "Booking Accepted" at bounding box center [1348, 158] width 200 height 29
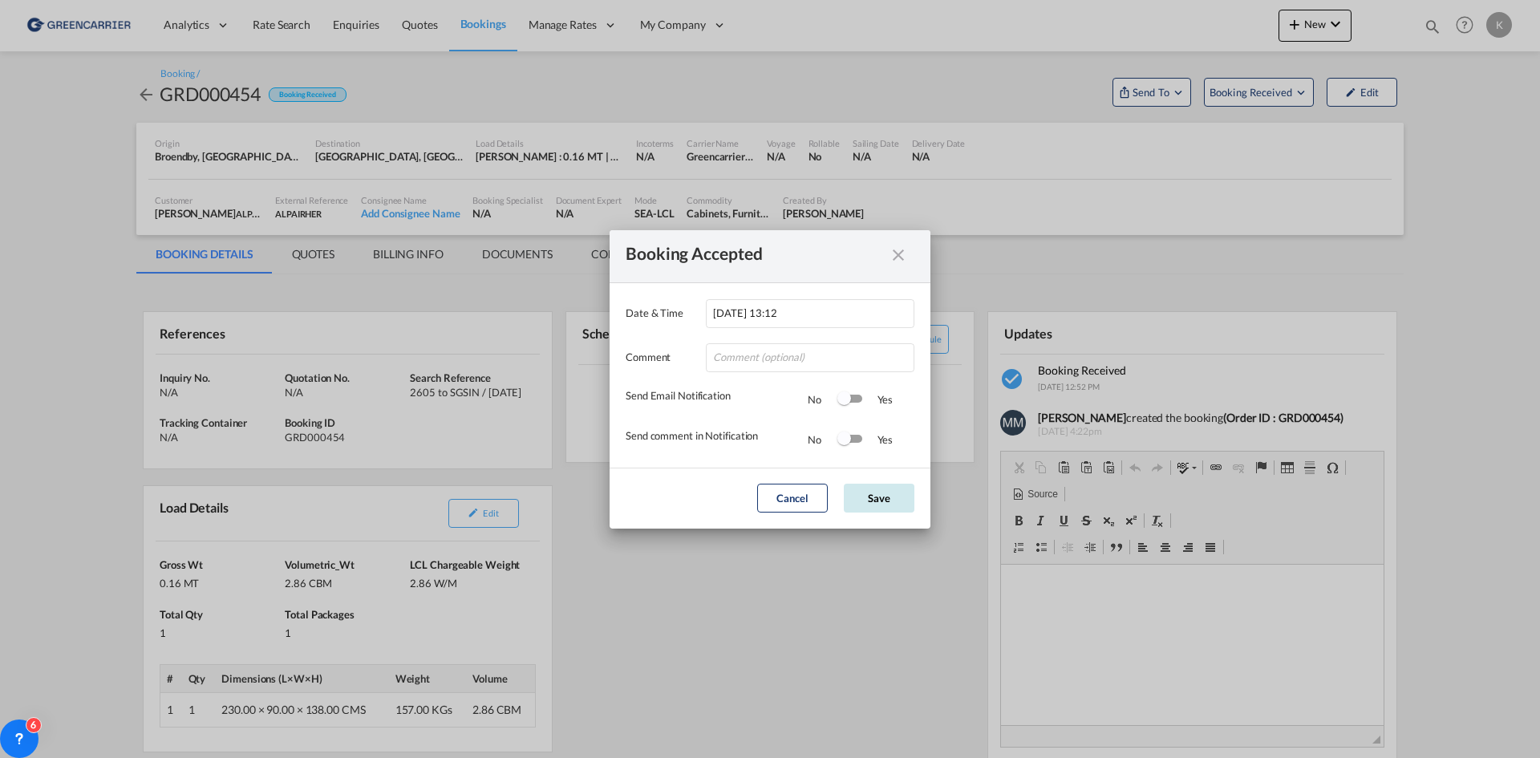
click at [894, 505] on button "Save" at bounding box center [879, 498] width 71 height 29
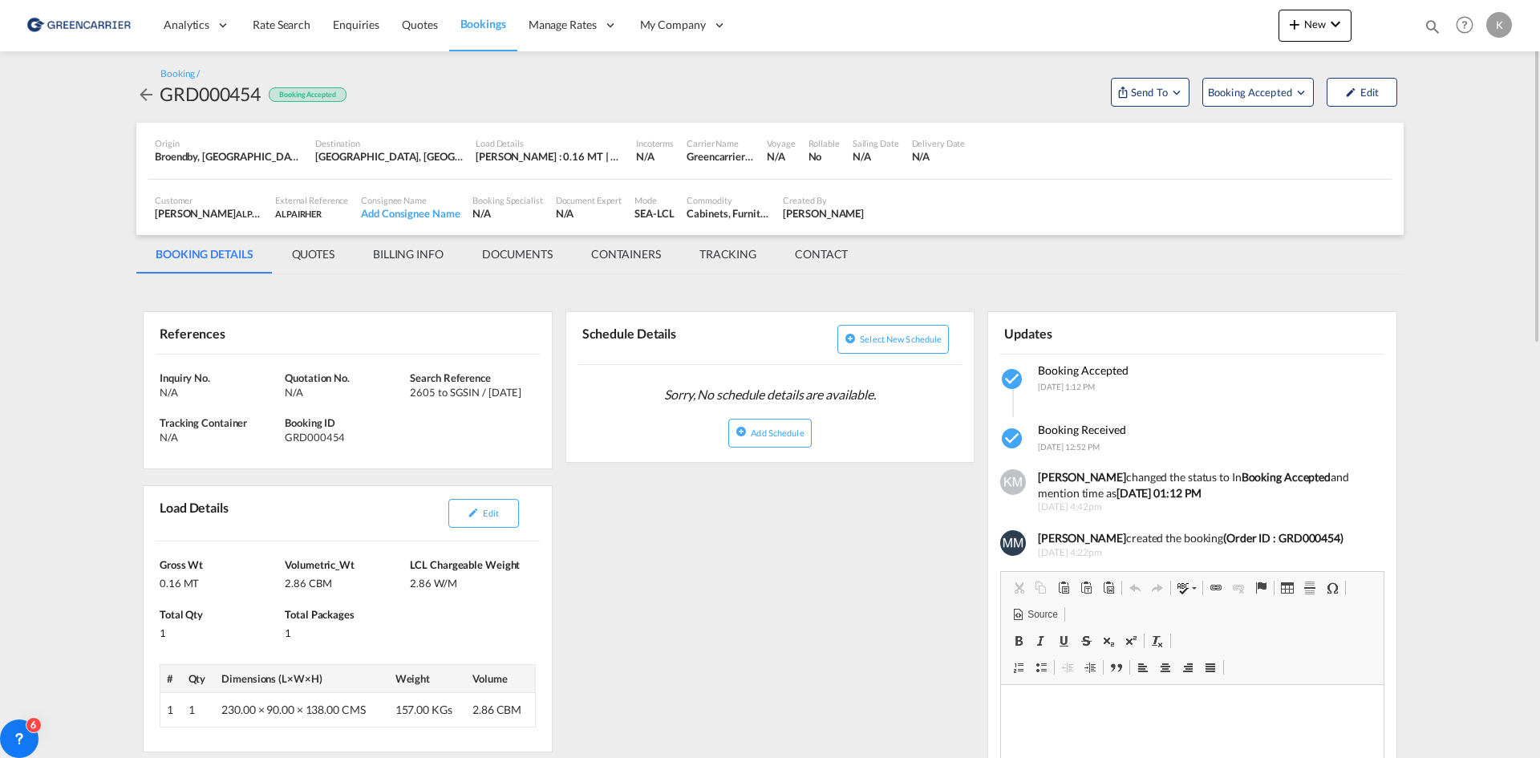
click at [523, 95] on div "Booking / GRD000454 Booking Accepted Send To Cargowise Yet to sync Send Booking…" at bounding box center [769, 86] width 1267 height 39
